Goal: Task Accomplishment & Management: Use online tool/utility

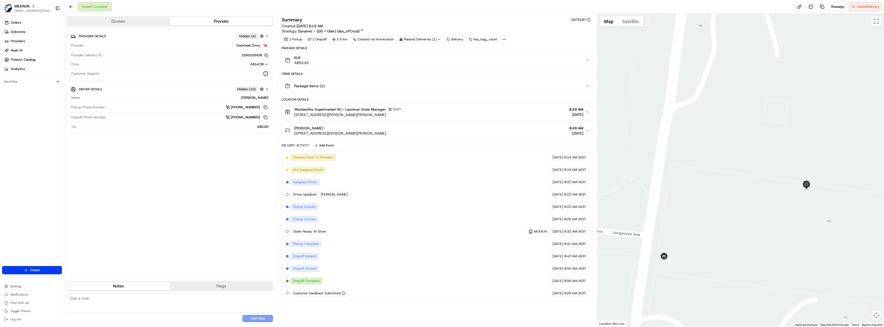
click at [28, 30] on link "Deliveries" at bounding box center [33, 32] width 62 height 8
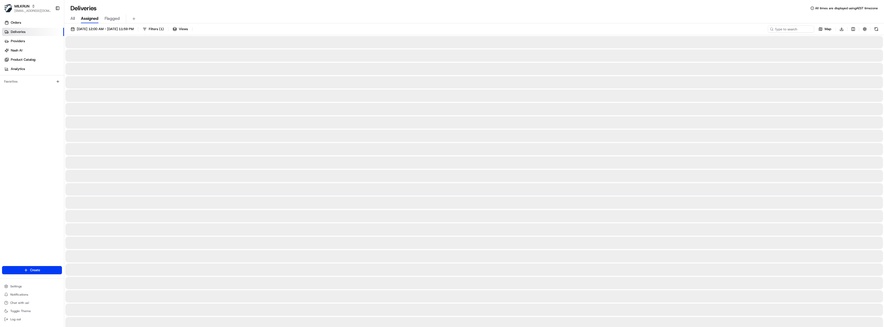
click at [801, 29] on input at bounding box center [783, 28] width 62 height 7
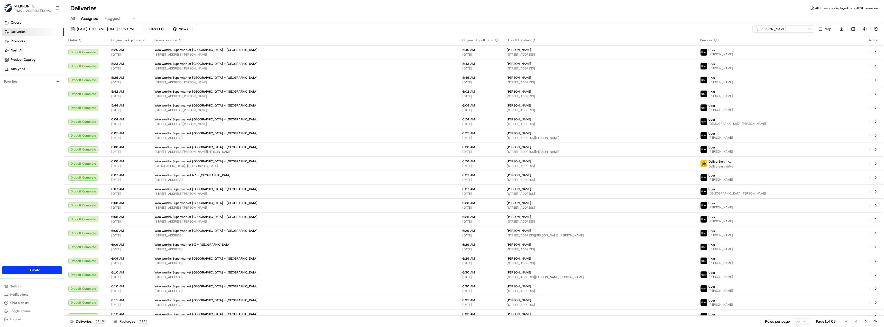
type input "don arachchi"
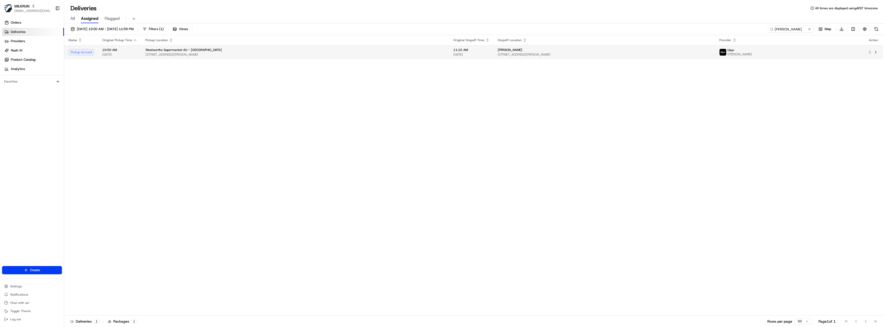
click at [498, 51] on div "Don Arachchi" at bounding box center [605, 50] width 214 height 4
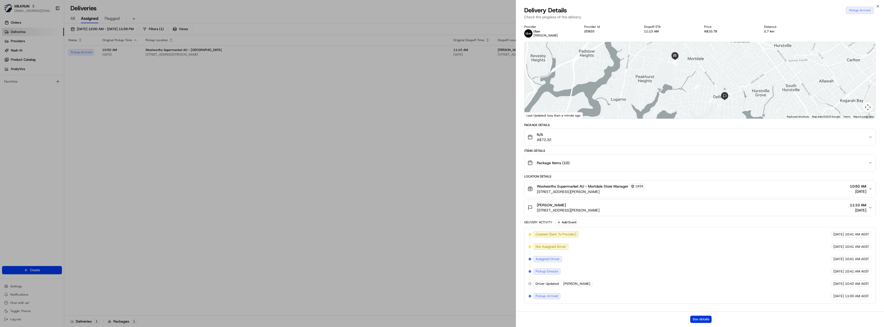
click at [705, 318] on button "See details" at bounding box center [700, 318] width 21 height 7
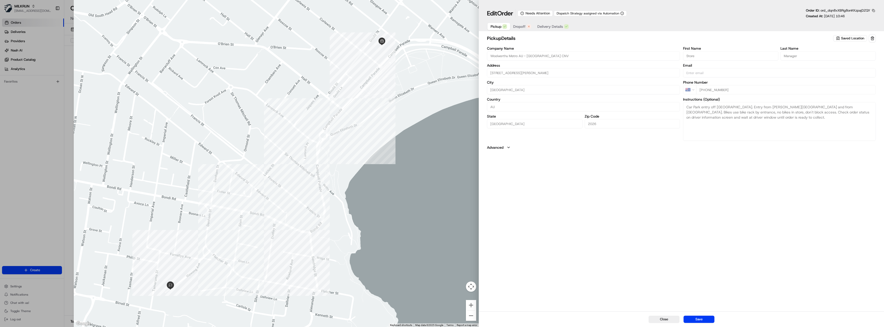
click at [523, 26] on span "Dropoff" at bounding box center [519, 26] width 12 height 5
click at [493, 27] on span "Pickup" at bounding box center [496, 26] width 11 height 5
click at [674, 90] on div "Company Name Woolworths Metro AU - [GEOGRAPHIC_DATA] CNV Address [STREET_ADDRES…" at bounding box center [681, 94] width 389 height 94
click at [515, 24] on span "Dropoff" at bounding box center [519, 26] width 12 height 5
click at [678, 88] on div "Company Name Address [STREET_ADDRESS] First Name [PERSON_NAME] Last Name [PERSO…" at bounding box center [681, 95] width 389 height 100
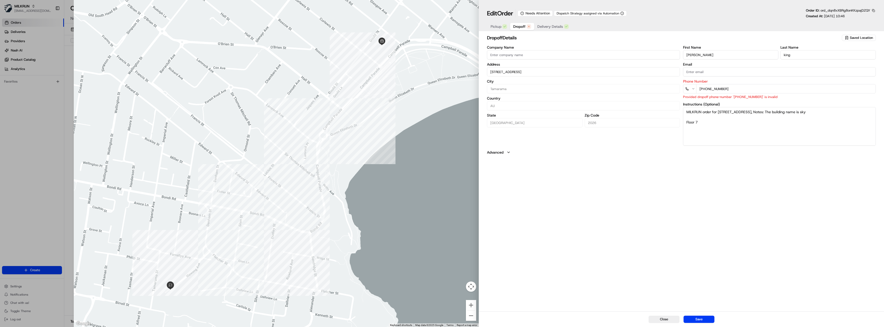
paste input "2 8565 9324"
type input "[PHONE_NUMBER]"
click at [497, 27] on span "Pickup" at bounding box center [496, 26] width 11 height 5
click at [547, 28] on span "Delivery Details" at bounding box center [550, 26] width 26 height 5
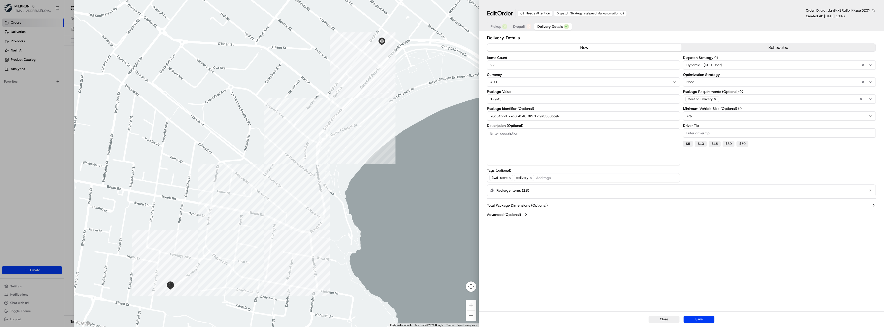
click at [606, 47] on button "now" at bounding box center [584, 48] width 194 height 8
click at [702, 321] on button "Save" at bounding box center [699, 318] width 31 height 7
type input "1"
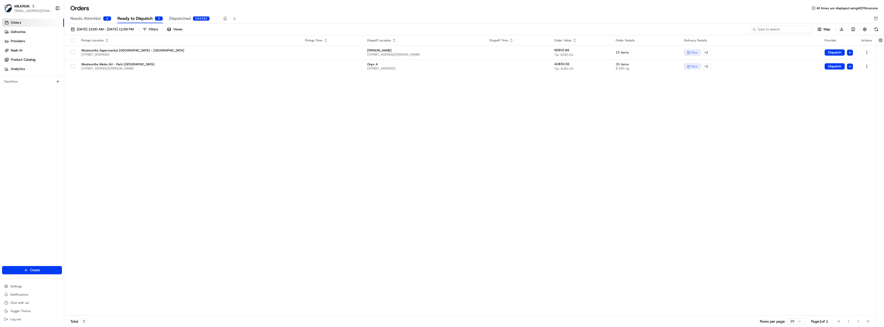
click at [791, 32] on input at bounding box center [781, 29] width 62 height 7
paste input "70d31b58-77d0-4540-82c3-d9a3365bcefc"
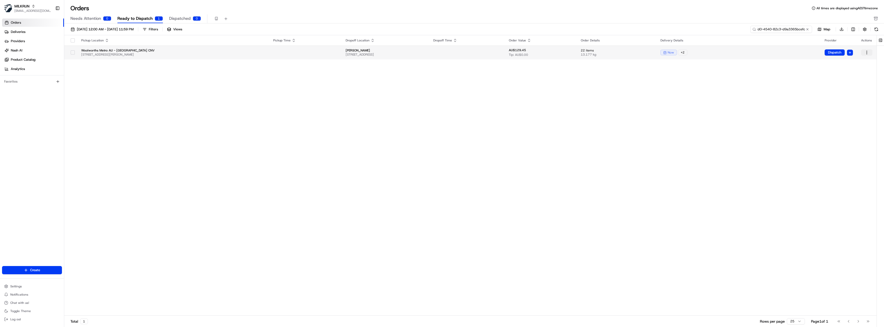
type input "70d31b58-77d0-4540-82c3-d9a3365bcefc"
click at [867, 52] on html "MILKRUN [EMAIL_ADDRESS][DOMAIN_NAME] Toggle Sidebar Orders Deliveries Providers…" at bounding box center [442, 163] width 884 height 327
click at [849, 84] on div "Dispatch" at bounding box center [855, 85] width 55 height 8
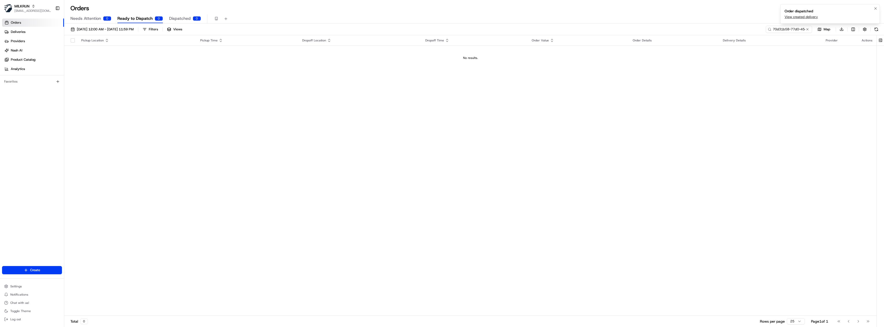
click at [794, 16] on link "View created delivery" at bounding box center [801, 17] width 33 height 5
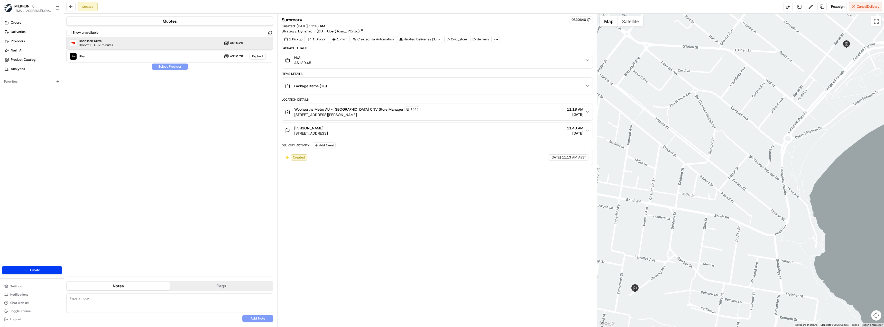
click at [138, 41] on div "DoorDash Drive Dropoff ETA 37 minutes A$10.29" at bounding box center [169, 43] width 207 height 12
click at [254, 56] on div "Expired" at bounding box center [257, 56] width 16 height 7
click at [69, 33] on button "Show unavailable" at bounding box center [68, 32] width 5 height 5
click at [254, 57] on div "Expired" at bounding box center [257, 56] width 16 height 7
click at [68, 33] on button "Show unavailable" at bounding box center [68, 32] width 5 height 5
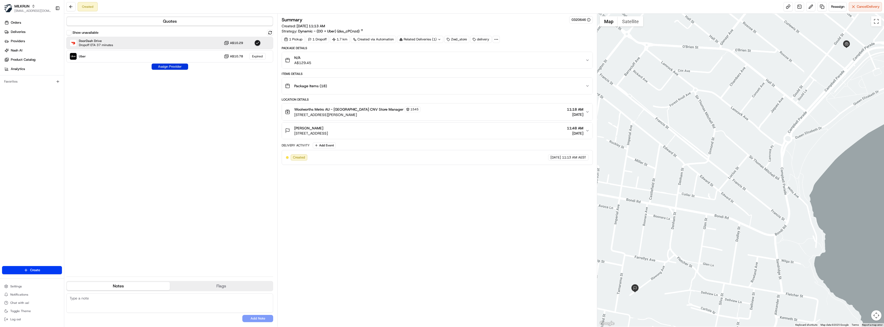
click at [158, 67] on button "Assign Provider" at bounding box center [170, 66] width 36 height 6
